Goal: Task Accomplishment & Management: Manage account settings

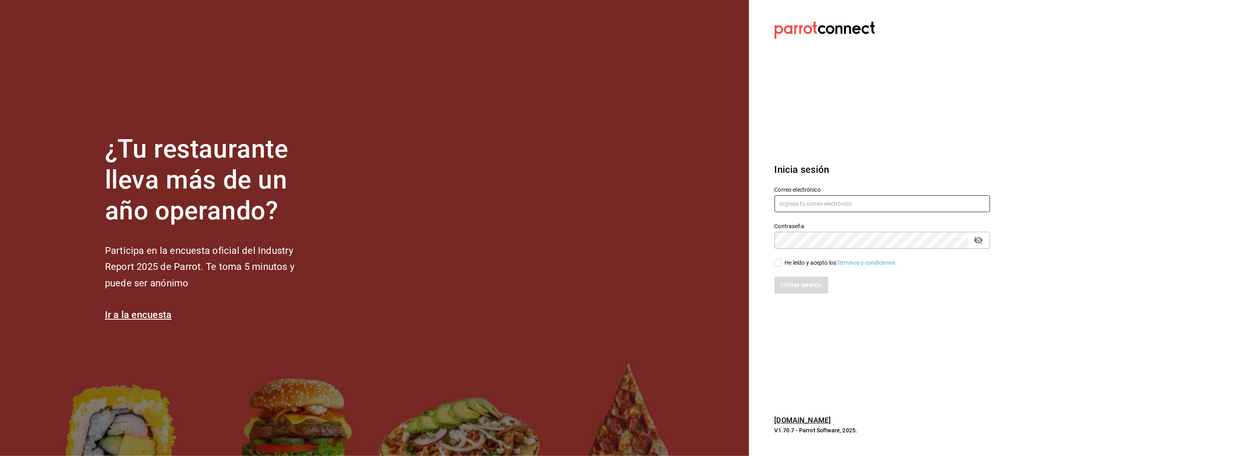
click at [827, 204] on input "text" at bounding box center [883, 203] width 216 height 17
type input "josebermeahomie@gmail.com"
click at [778, 262] on input "He leído y acepto los Términos y condiciones." at bounding box center [778, 262] width 7 height 7
checkbox input "true"
click at [809, 284] on button "Iniciar sesión" at bounding box center [802, 284] width 54 height 17
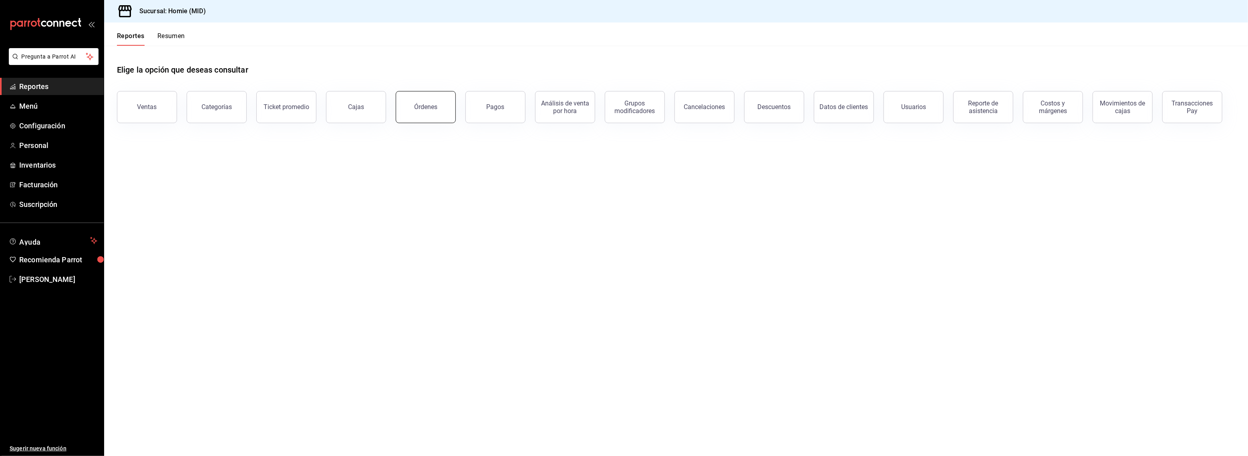
click at [434, 107] on div "Órdenes" at bounding box center [425, 107] width 23 height 8
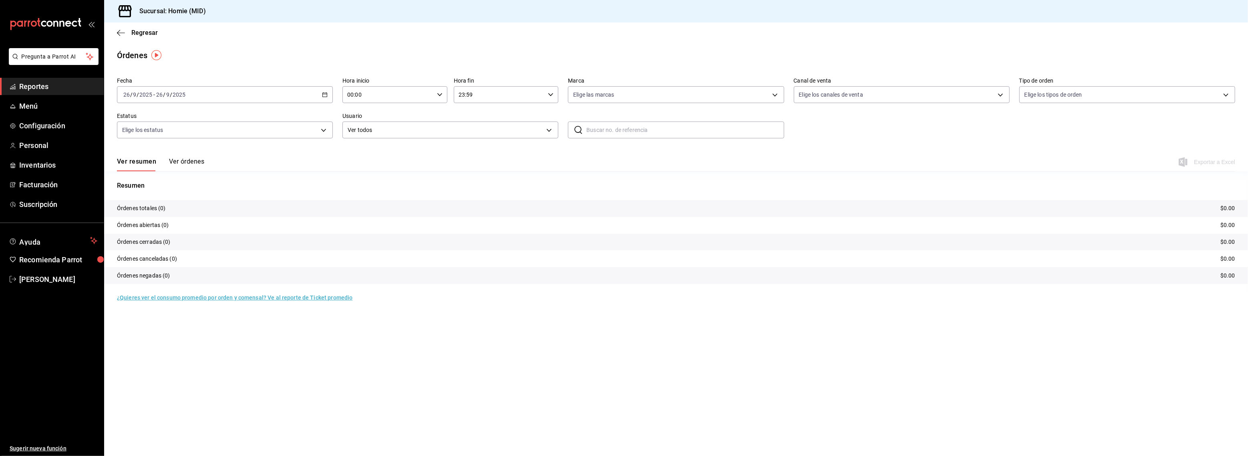
click at [196, 93] on div "[DATE] [DATE] - [DATE] [DATE]" at bounding box center [225, 94] width 216 height 17
click at [173, 133] on span "Ayer" at bounding box center [155, 137] width 62 height 8
click at [192, 97] on div "[DATE] [DATE] - [DATE] [DATE]" at bounding box center [225, 94] width 216 height 17
click at [160, 173] on span "Mes actual" at bounding box center [155, 173] width 62 height 8
click at [214, 94] on div "[DATE] [DATE] - [DATE] [DATE]" at bounding box center [225, 94] width 216 height 17
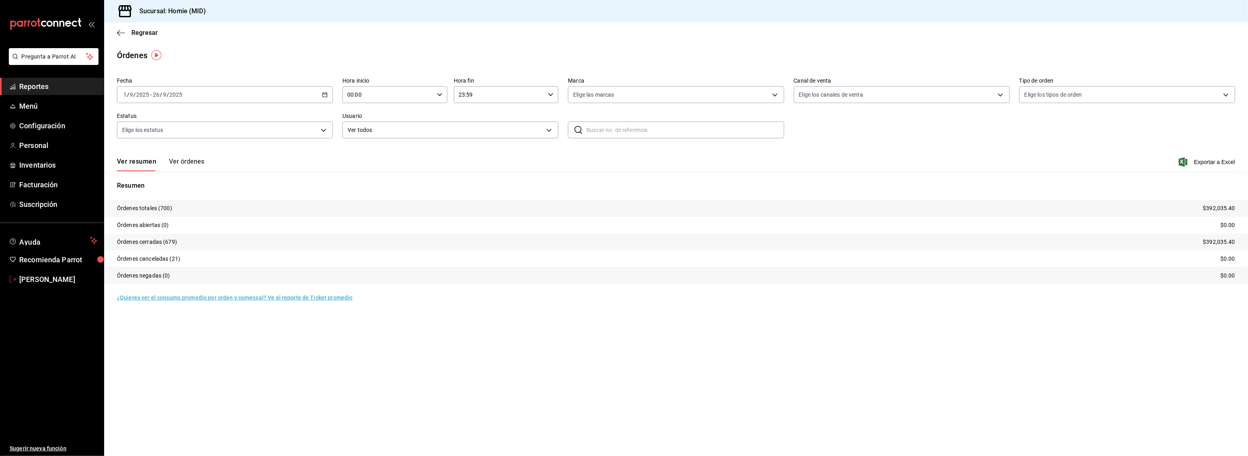
drag, startPoint x: 46, startPoint y: 275, endPoint x: 61, endPoint y: 267, distance: 17.4
click at [46, 275] on span "[PERSON_NAME]" at bounding box center [58, 279] width 78 height 11
